Goal: Find specific fact: Find specific fact

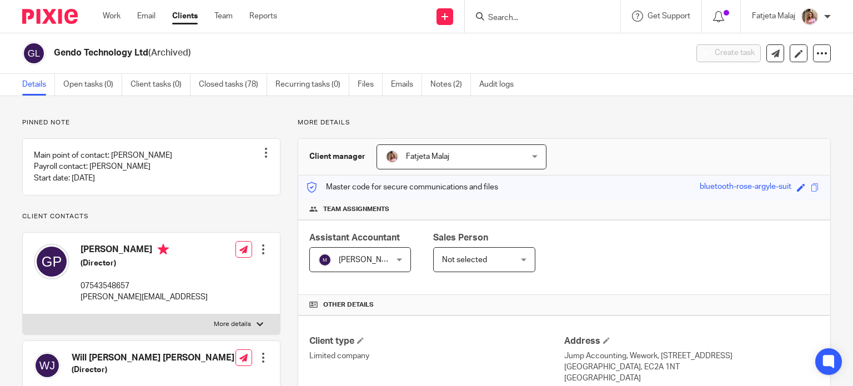
scroll to position [111, 0]
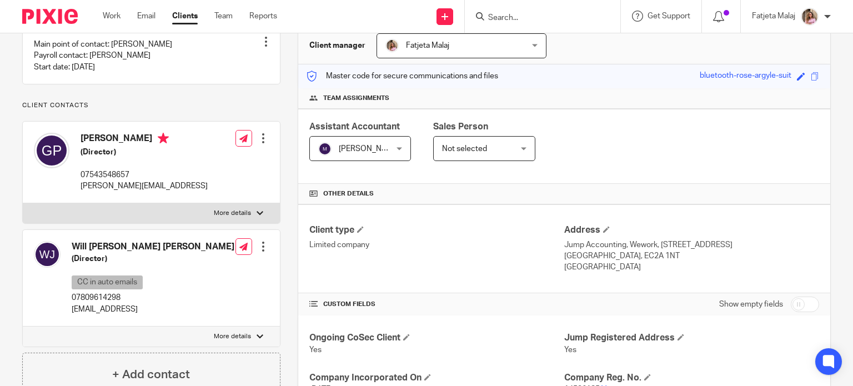
click at [556, 18] on input "Search" at bounding box center [537, 18] width 100 height 10
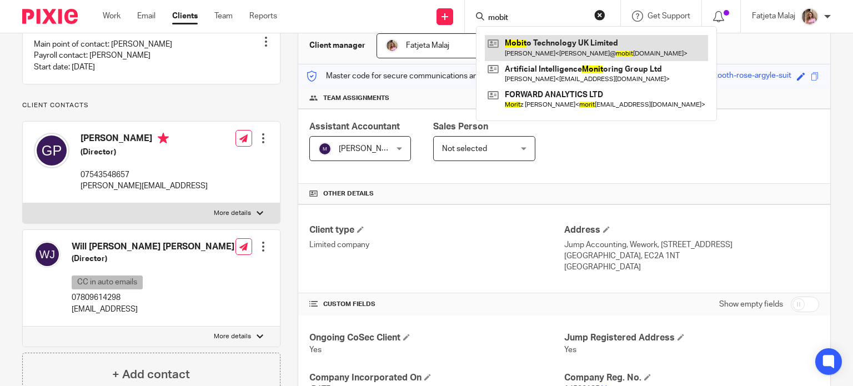
type input "mobit"
click at [559, 43] on link at bounding box center [596, 48] width 223 height 26
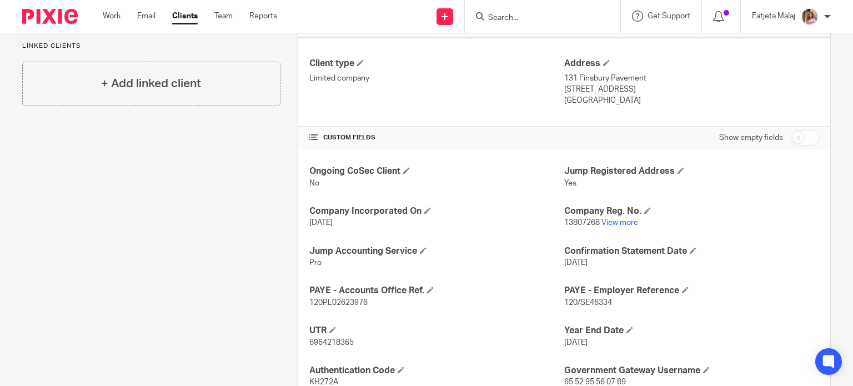
scroll to position [333, 0]
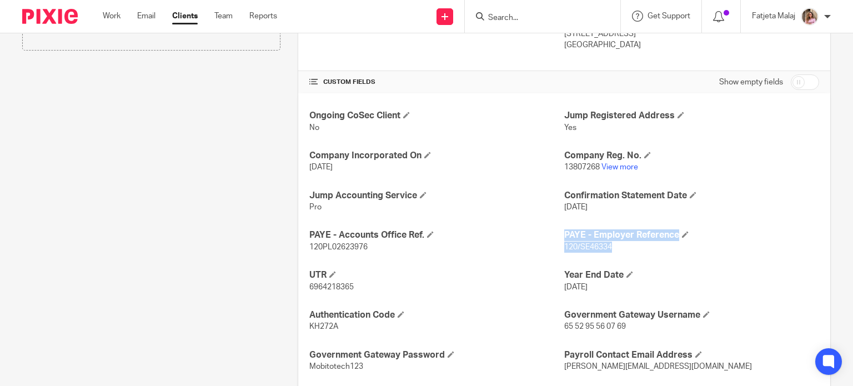
drag, startPoint x: 612, startPoint y: 248, endPoint x: 558, endPoint y: 246, distance: 54.5
click at [558, 246] on div "Ongoing CoSec Client No Jump Registered Address Yes Company Incorporated On [DA…" at bounding box center [564, 281] width 532 height 376
click at [613, 252] on p "120/SE46334" at bounding box center [691, 247] width 255 height 11
drag, startPoint x: 611, startPoint y: 246, endPoint x: 560, endPoint y: 254, distance: 51.7
click at [560, 254] on div "Ongoing CoSec Client No Jump Registered Address Yes Company Incorporated On [DA…" at bounding box center [564, 281] width 532 height 376
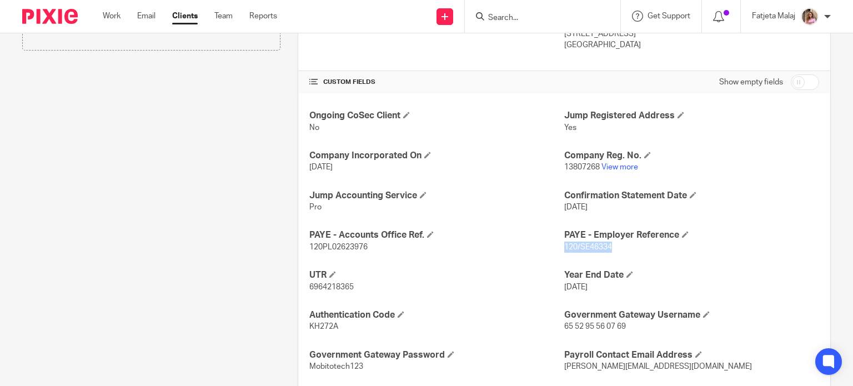
copy span "120/SE46334"
